Goal: Task Accomplishment & Management: Complete application form

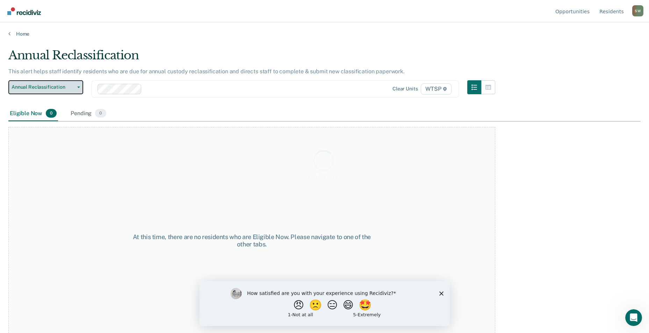
click at [50, 88] on div "Annual Reclassification This alert helps staff identify residents who are due f…" at bounding box center [324, 164] width 632 height 233
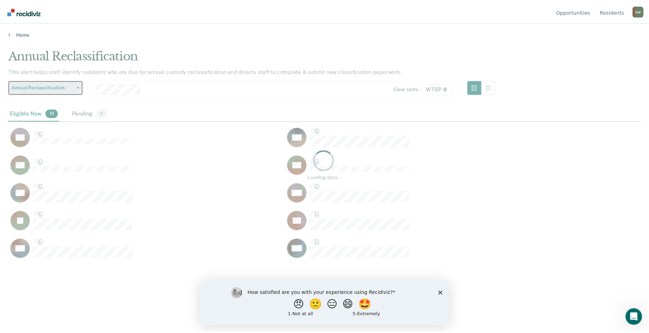
scroll to position [227, 632]
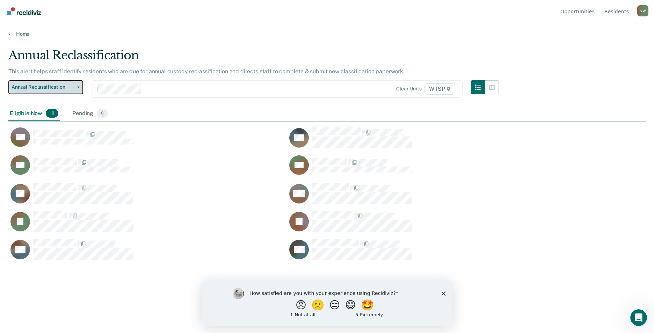
click at [50, 88] on span "Annual Reclassification" at bounding box center [43, 87] width 63 height 6
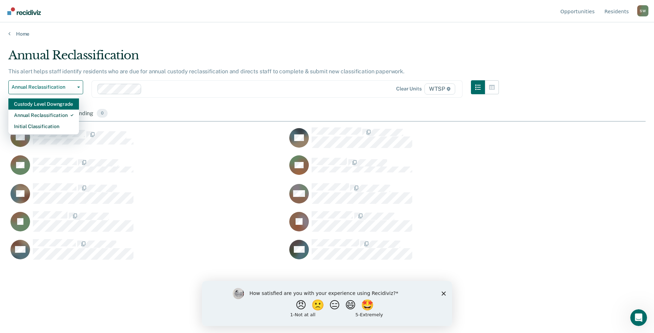
click at [53, 104] on div "Custody Level Downgrade" at bounding box center [43, 104] width 59 height 11
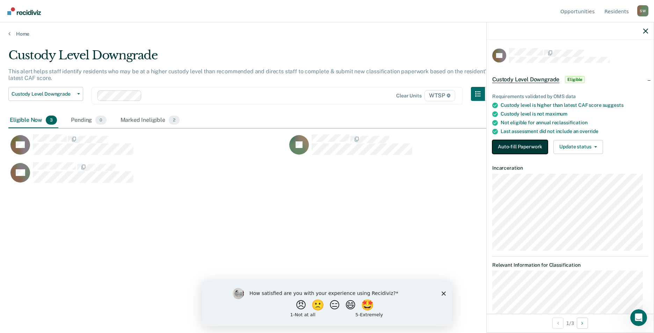
click at [512, 150] on button "Auto-fill Paperwork" at bounding box center [520, 147] width 56 height 14
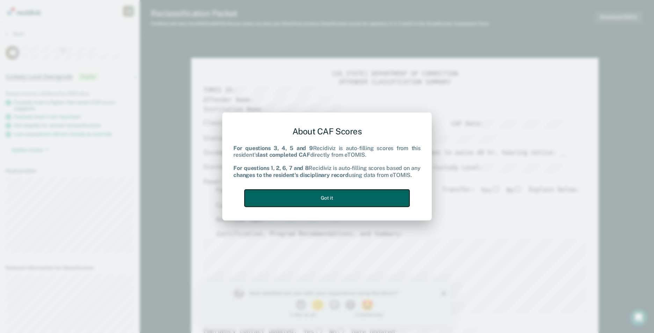
click at [317, 201] on button "Got it" at bounding box center [327, 198] width 165 height 17
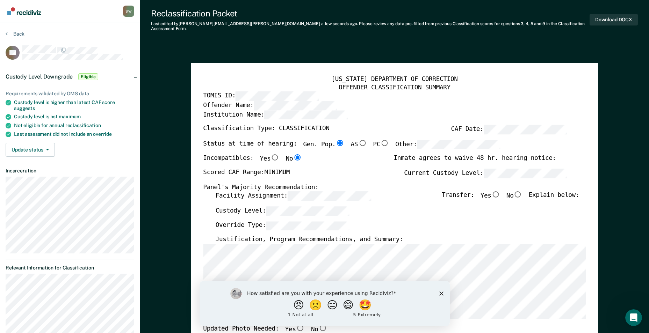
click at [521, 191] on input "No" at bounding box center [517, 194] width 9 height 6
type textarea "x"
radio input "true"
click at [437, 294] on div "How satisfied are you with your experience using Recidiviz? 😠 🙁 😑 😄 🤩 1 - Not a…" at bounding box center [324, 303] width 250 height 45
click at [443, 292] on div "How satisfied are you with your experience using Recidiviz? 😠 🙁 😑 😄 🤩 1 - Not a…" at bounding box center [324, 303] width 250 height 45
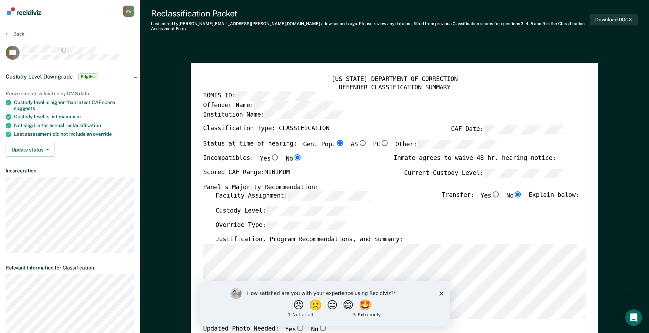
click at [436, 295] on div "How satisfied are you with your experience using Recidiviz? 😠 🙁 😑 😄 🤩 1 - Not a…" at bounding box center [324, 303] width 250 height 45
click at [441, 294] on polygon "Close survey" at bounding box center [441, 293] width 4 height 4
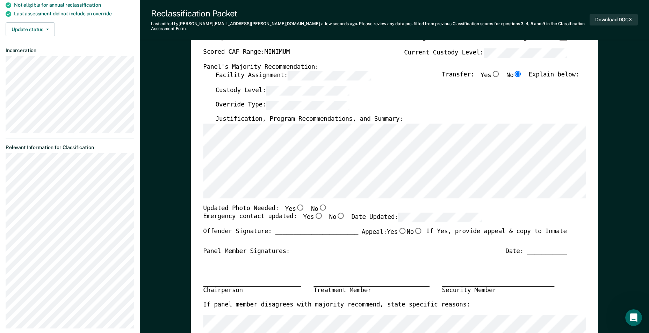
scroll to position [140, 0]
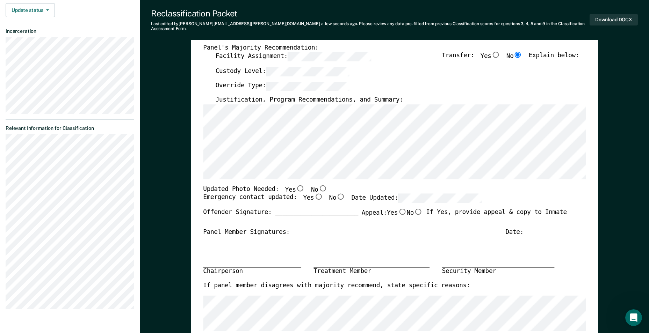
click at [454, 237] on div "Chairperson Treatment Member Security Member" at bounding box center [385, 260] width 364 height 46
click at [296, 185] on input "Yes" at bounding box center [300, 188] width 9 height 6
type textarea "x"
radio input "true"
click at [314, 194] on input "Yes" at bounding box center [318, 197] width 9 height 6
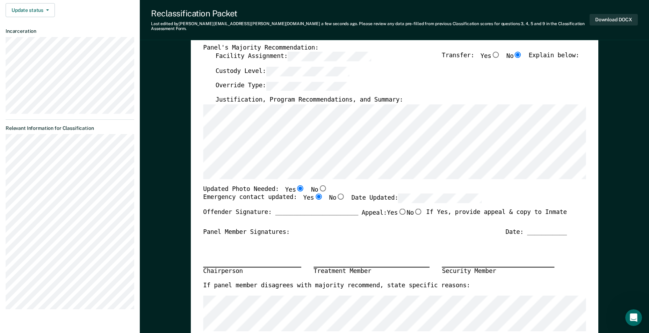
type textarea "x"
radio input "true"
click at [416, 209] on input "No" at bounding box center [418, 212] width 9 height 6
type textarea "x"
radio input "true"
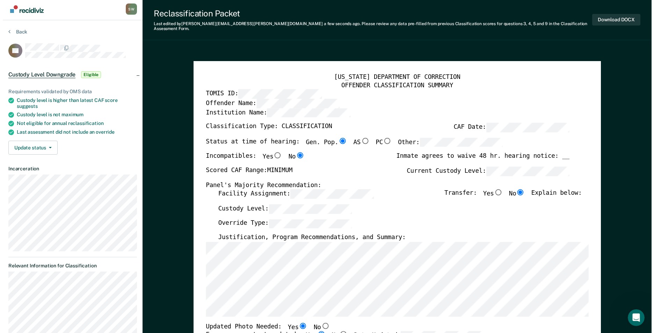
scroll to position [0, 0]
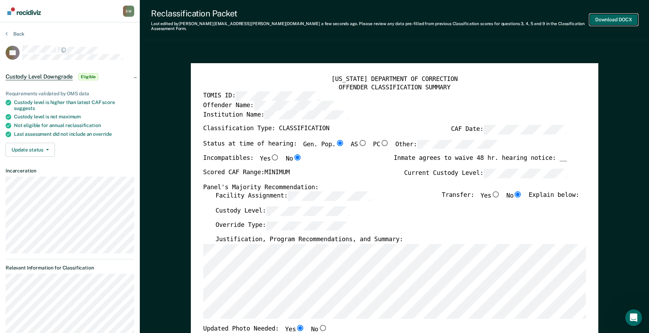
click at [607, 15] on button "Download DOCX" at bounding box center [614, 20] width 48 height 12
type textarea "x"
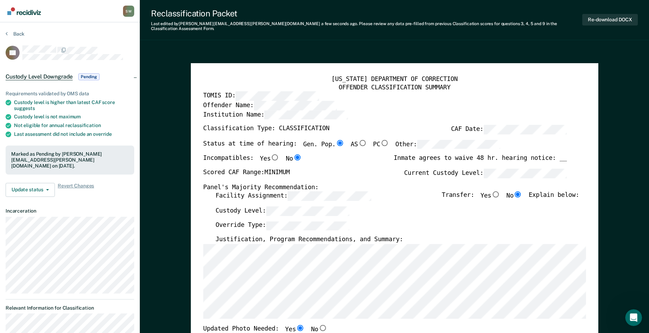
click at [17, 30] on section "Back RB Custody Level Downgrade Pending Requirements validated by OMS data Cust…" at bounding box center [70, 262] width 140 height 481
click at [13, 32] on button "Back" at bounding box center [15, 34] width 19 height 6
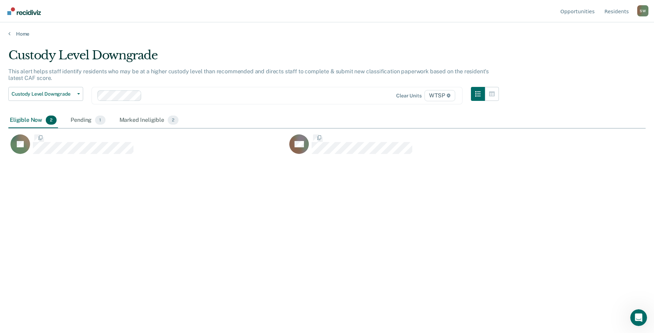
scroll to position [227, 632]
